Goal: Transaction & Acquisition: Subscribe to service/newsletter

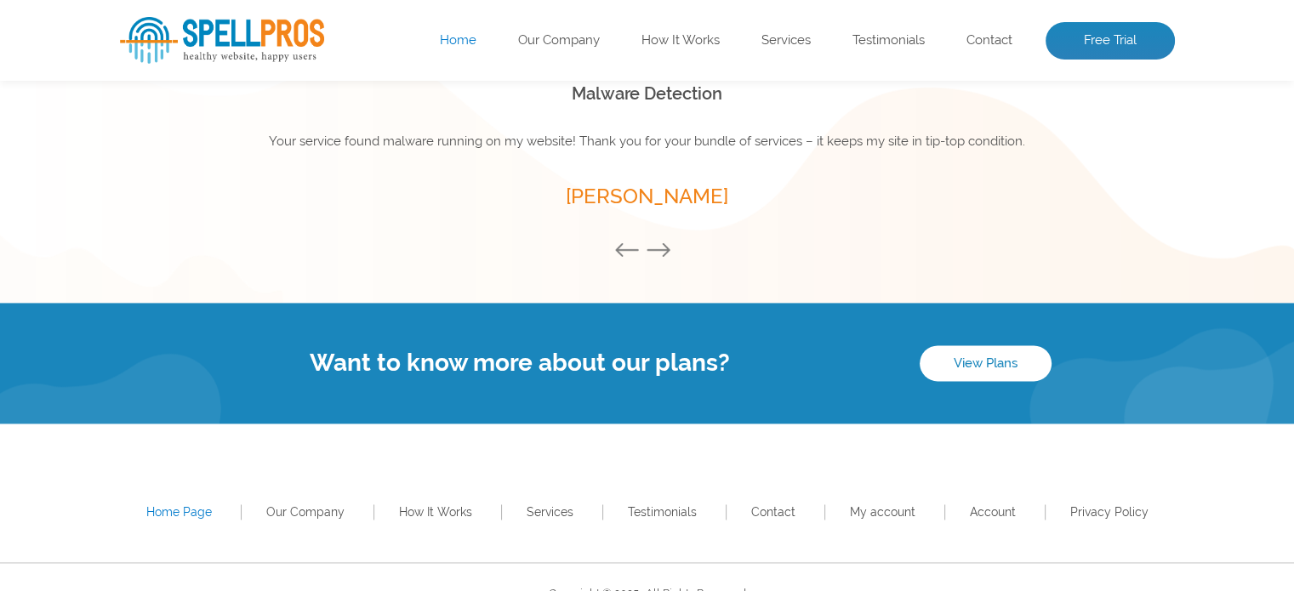
scroll to position [2475, 0]
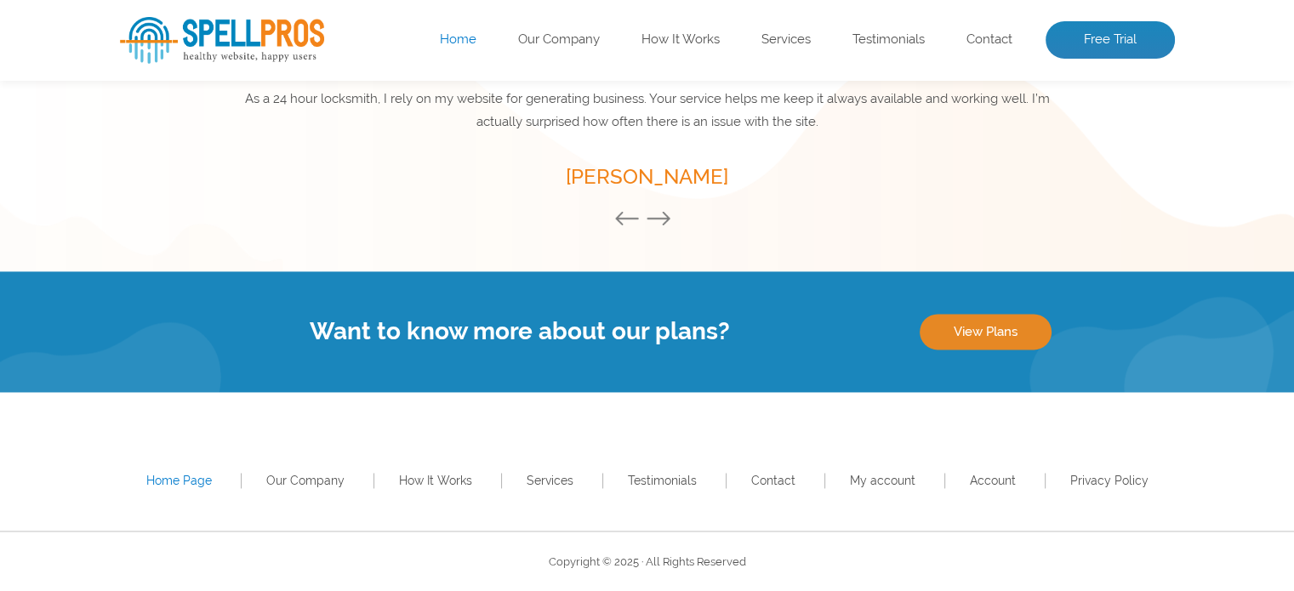
click at [1019, 337] on link "View Plans" at bounding box center [986, 332] width 132 height 36
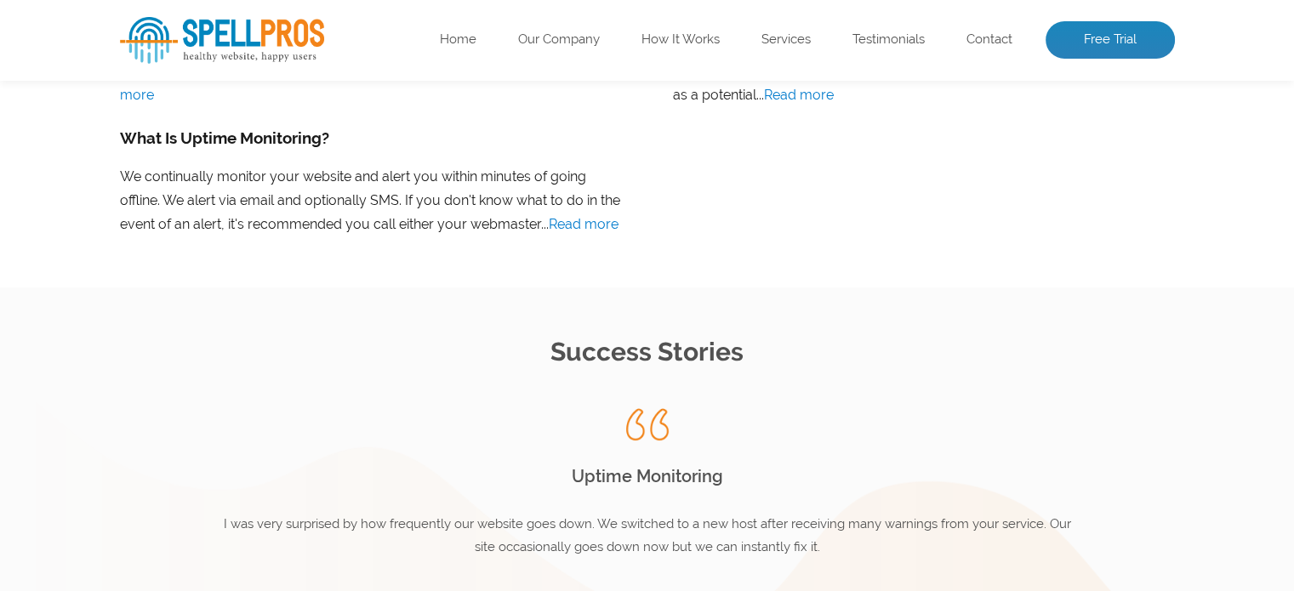
scroll to position [2451, 0]
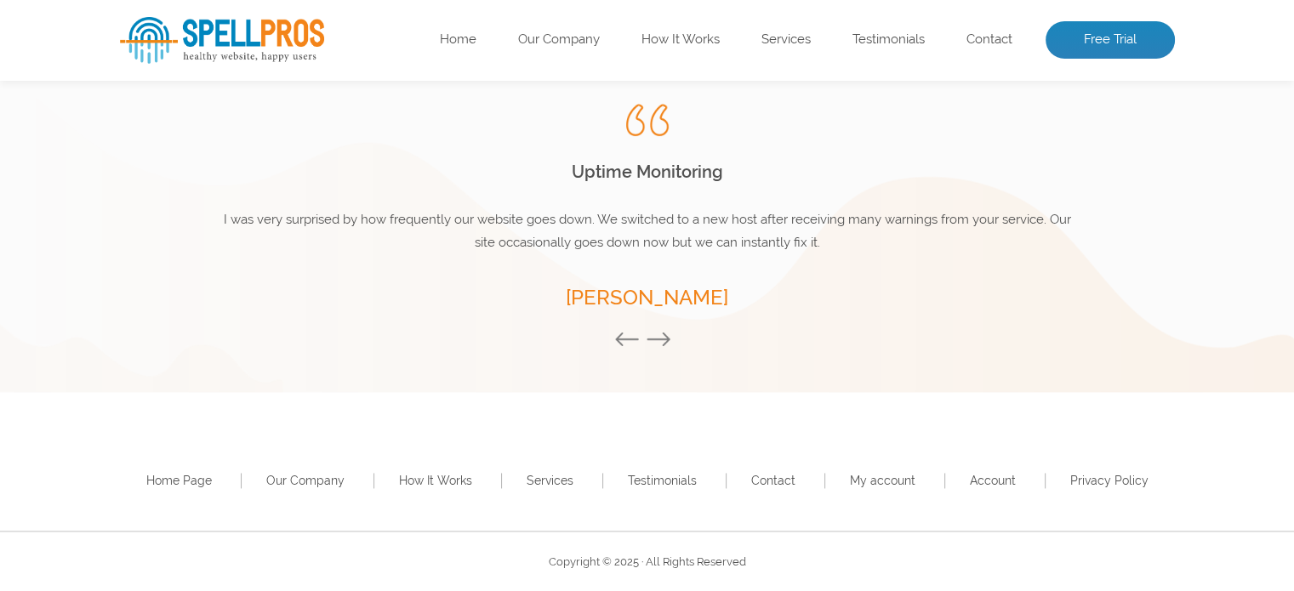
click at [210, 49] on img at bounding box center [222, 40] width 204 height 47
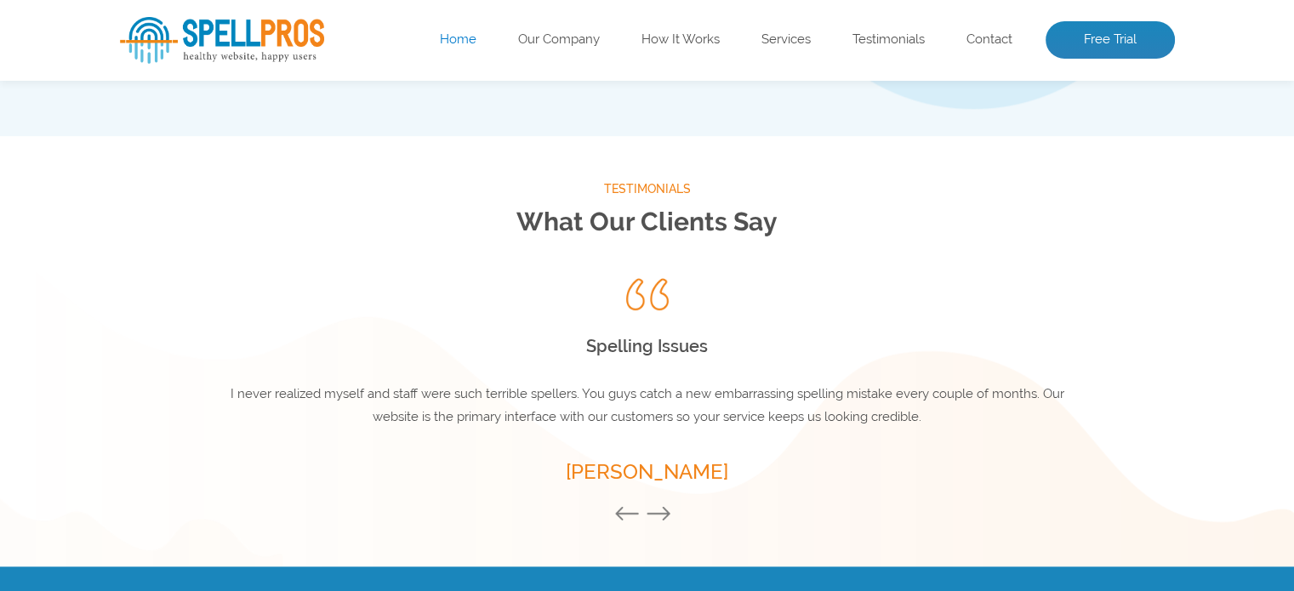
scroll to position [2212, 0]
